Goal: Information Seeking & Learning: Learn about a topic

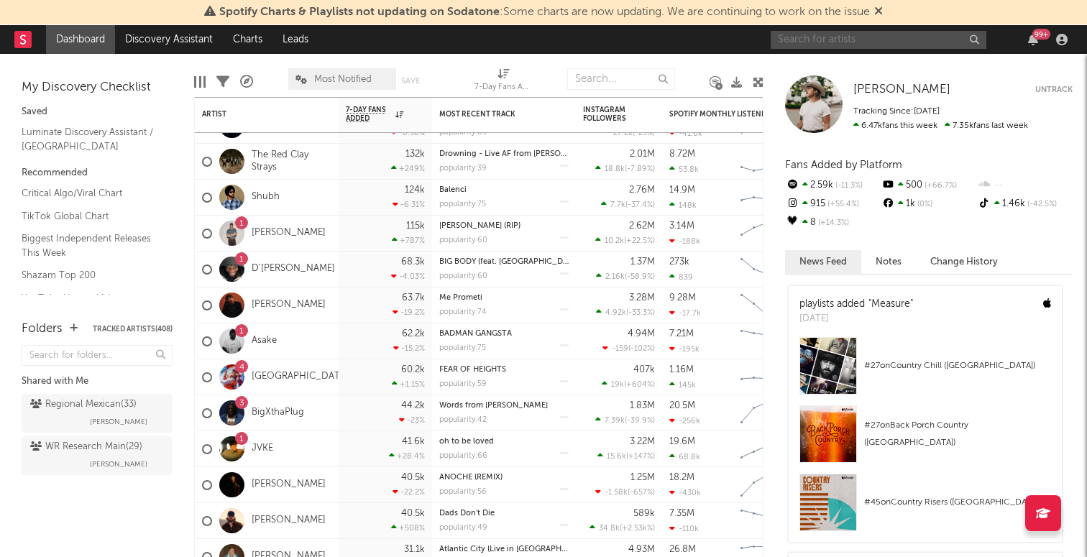
click at [843, 36] on input "text" at bounding box center [879, 40] width 216 height 18
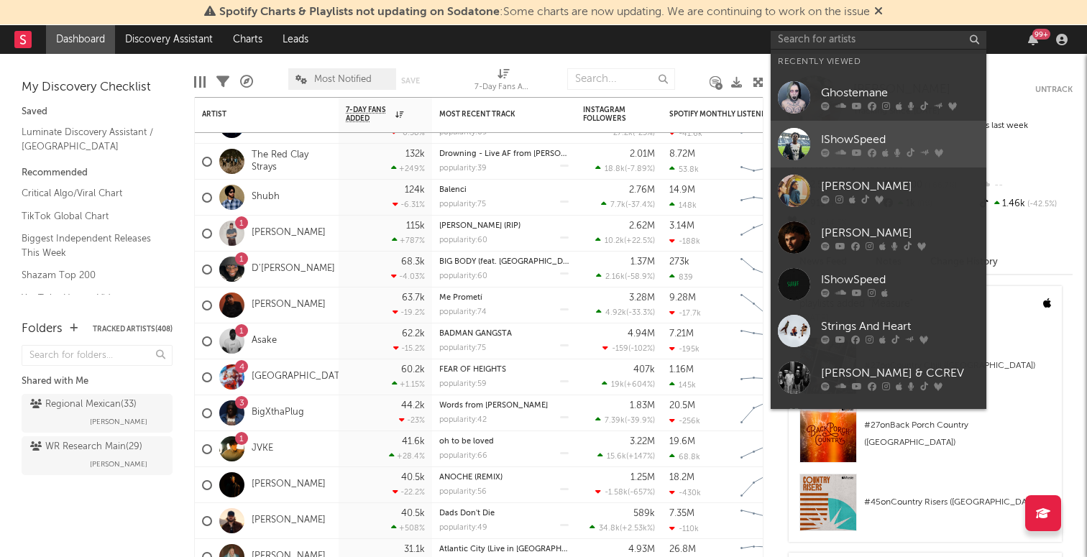
click at [849, 141] on div "IShowSpeed" at bounding box center [900, 139] width 158 height 17
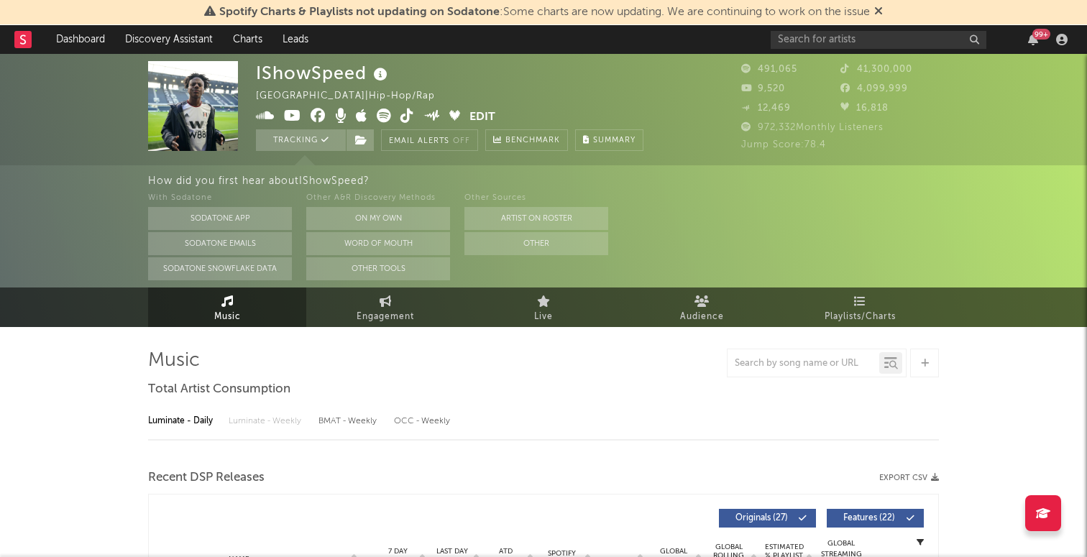
select select "6m"
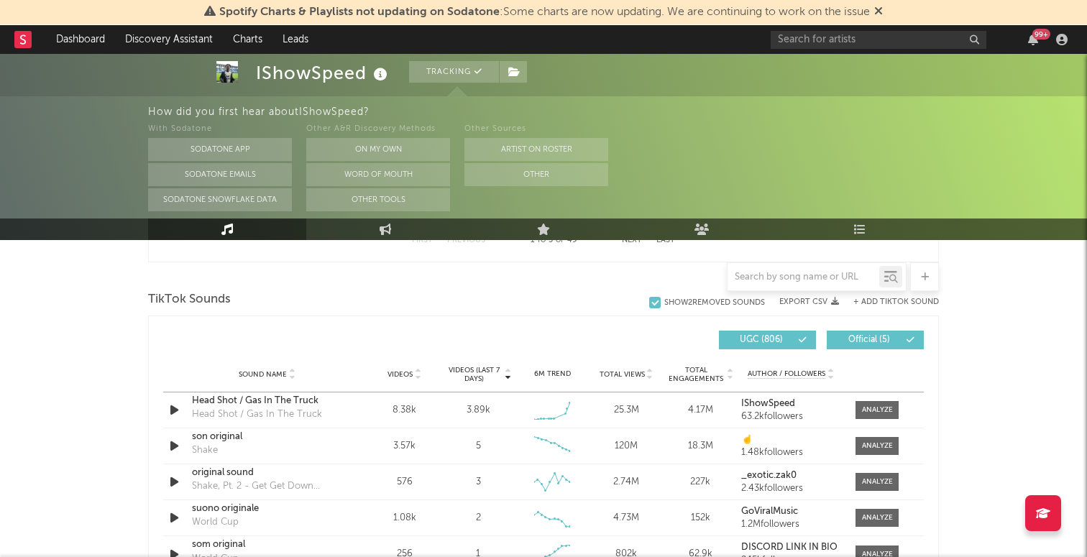
scroll to position [947, 0]
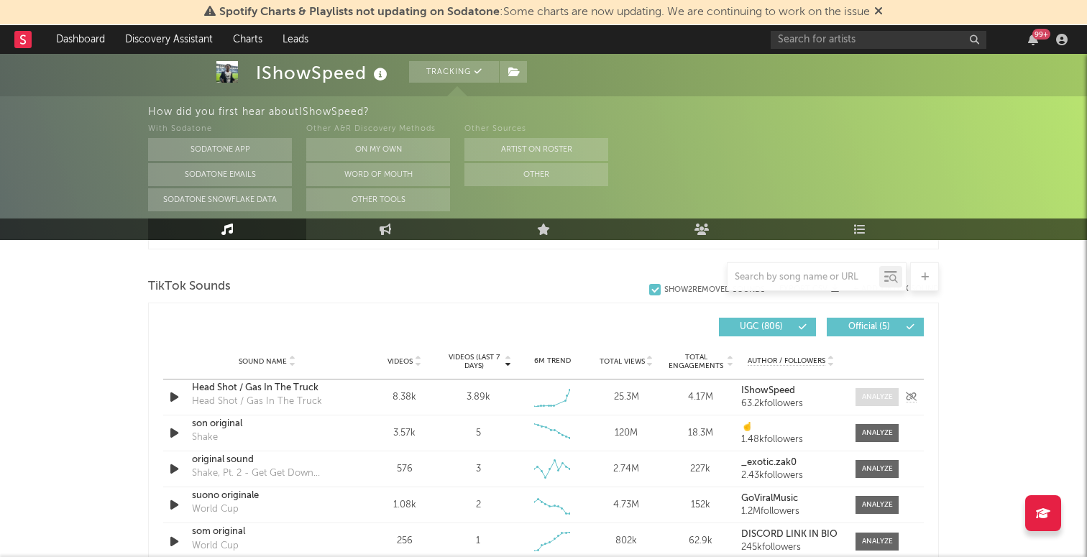
click at [876, 395] on div at bounding box center [877, 397] width 31 height 11
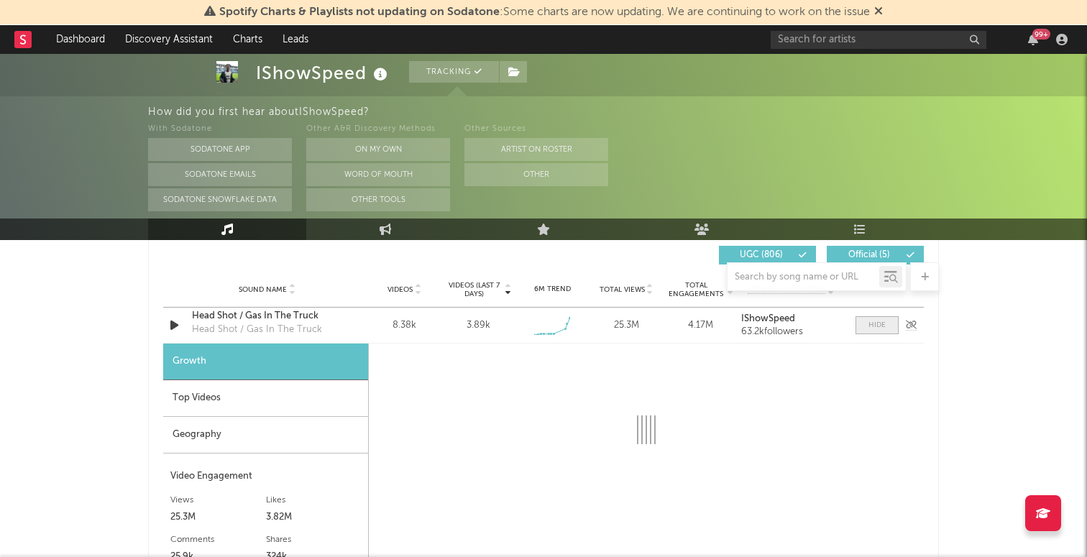
select select "1w"
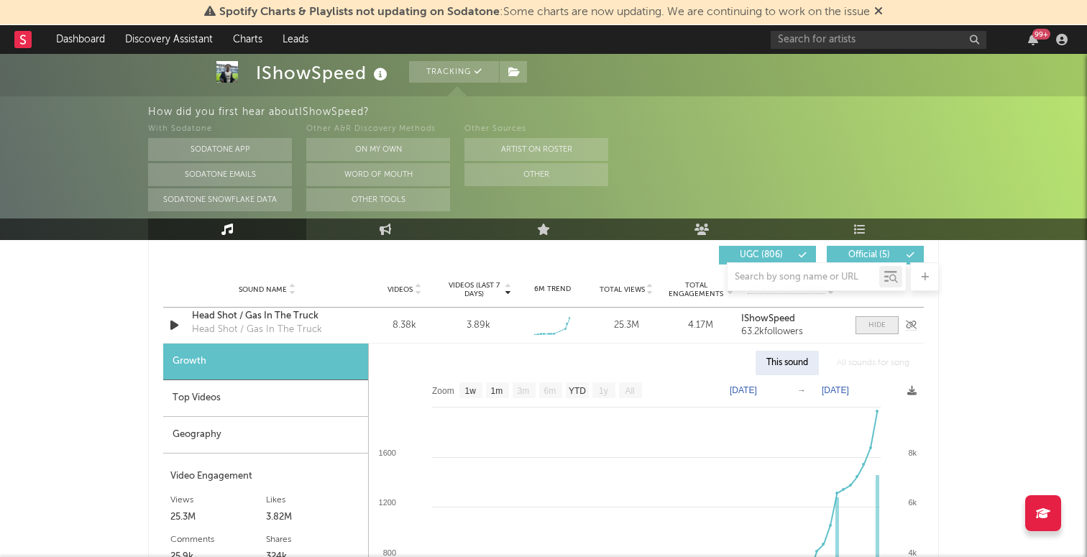
scroll to position [1048, 0]
